Goal: Browse casually

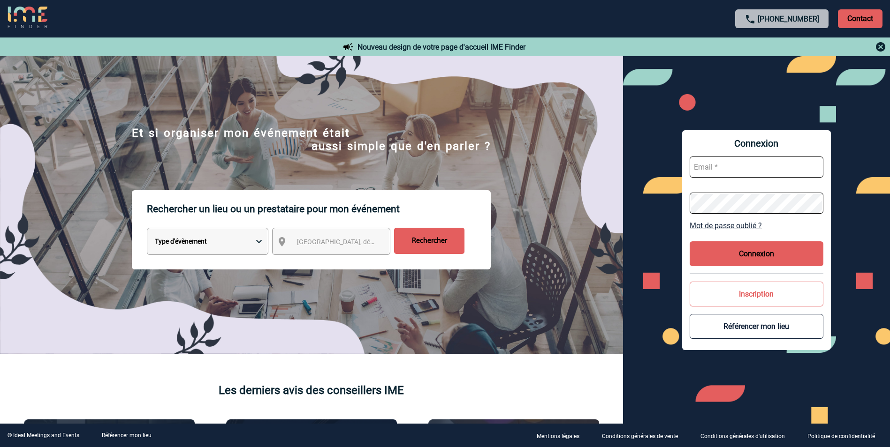
click at [30, 14] on img at bounding box center [28, 18] width 40 height 23
click at [29, 13] on img at bounding box center [28, 18] width 40 height 23
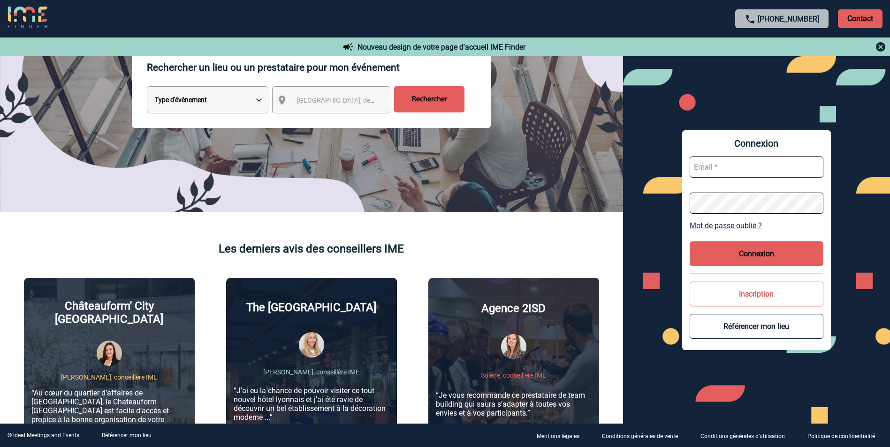
scroll to position [281, 0]
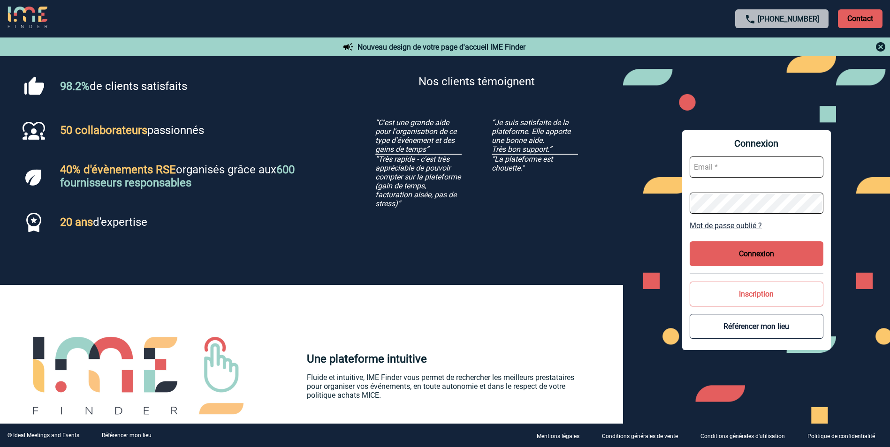
scroll to position [516, 0]
